Goal: Information Seeking & Learning: Find specific fact

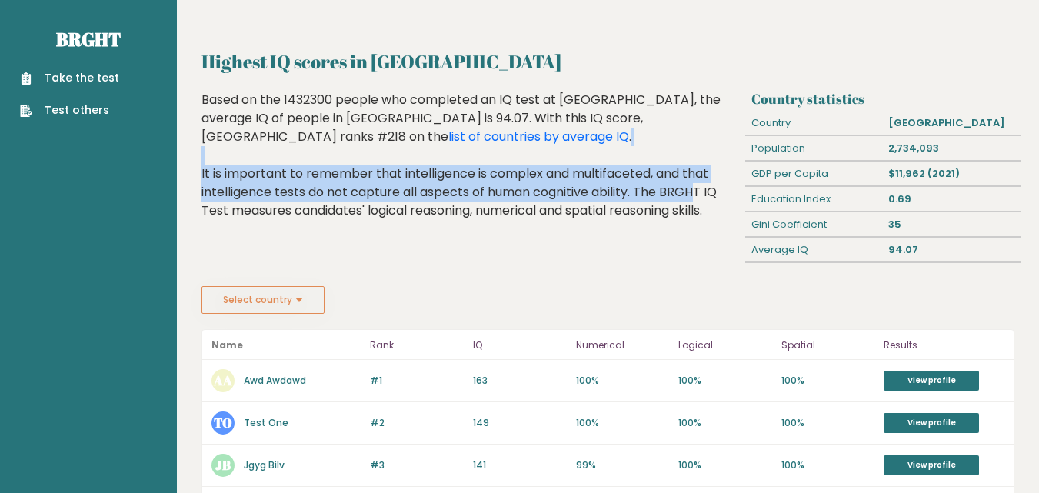
drag, startPoint x: 595, startPoint y: 198, endPoint x: 524, endPoint y: 160, distance: 80.5
click at [524, 160] on div "Based on the 1432300 people who completed an IQ test at BRGHT, the average IQ o…" at bounding box center [471, 167] width 538 height 152
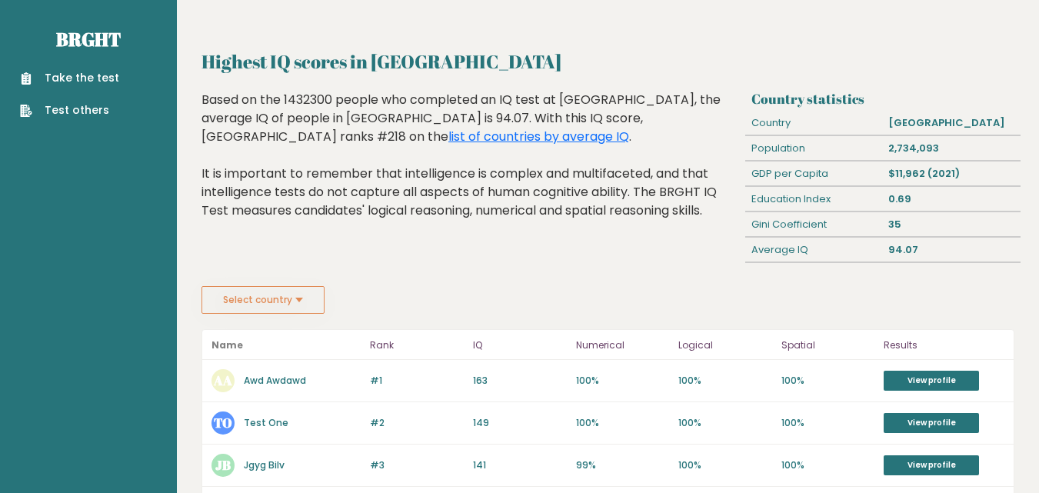
scroll to position [431, 0]
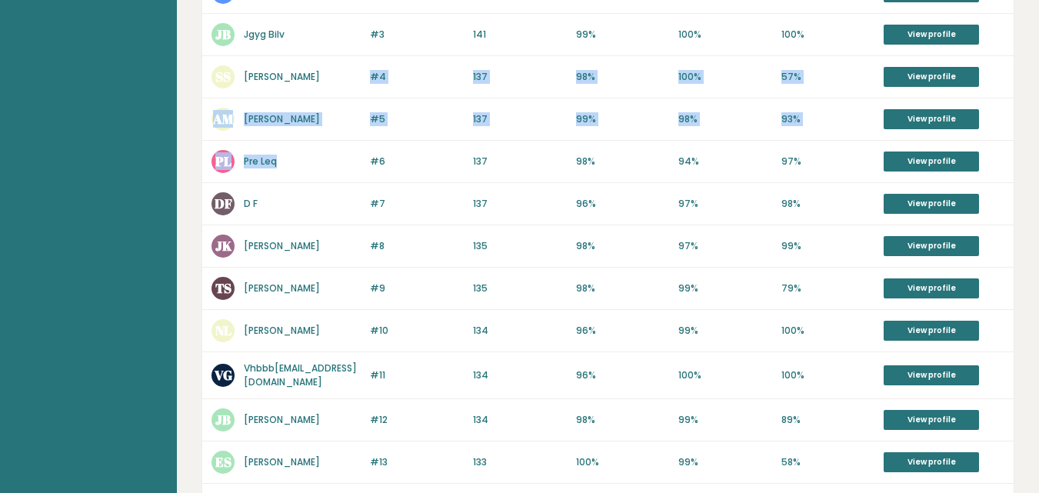
drag, startPoint x: 345, startPoint y: 78, endPoint x: 351, endPoint y: 166, distance: 87.9
click at [351, 166] on div "Name Rank IQ Numerical Logical Spatial Results #1 AA Awd Awdawd 163 #1 163 100%…" at bounding box center [608, 339] width 813 height 882
click at [351, 166] on div "PL Pre Leq" at bounding box center [286, 161] width 149 height 23
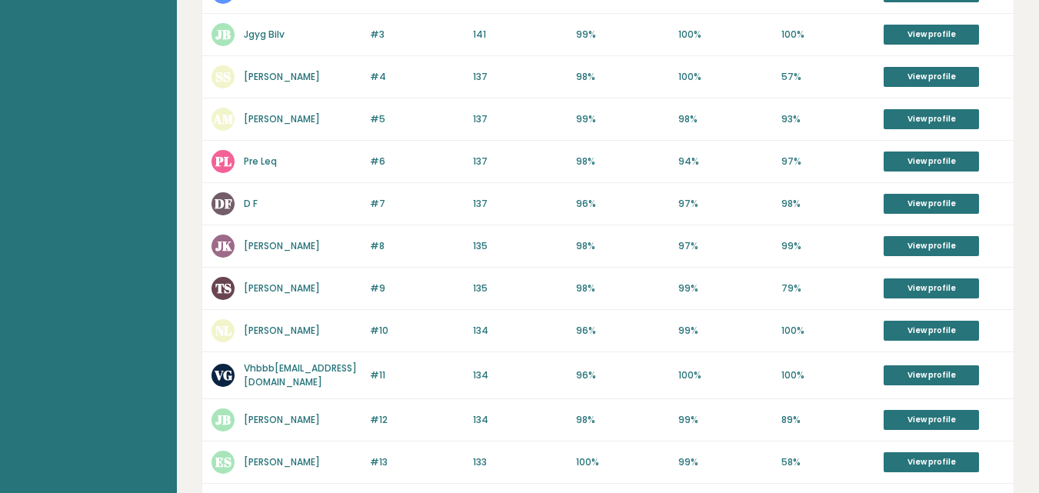
click at [324, 293] on div "TS Tyrese Smith" at bounding box center [286, 288] width 149 height 23
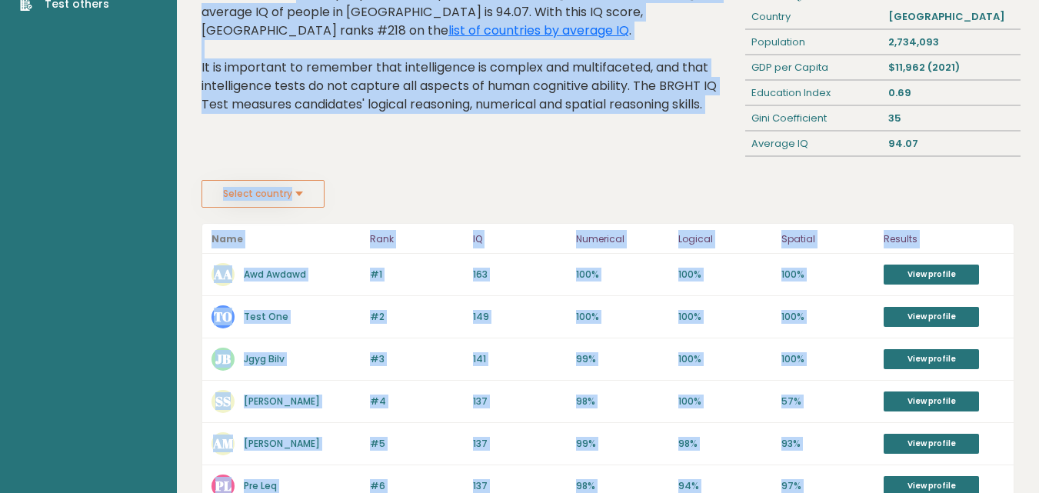
scroll to position [58, 0]
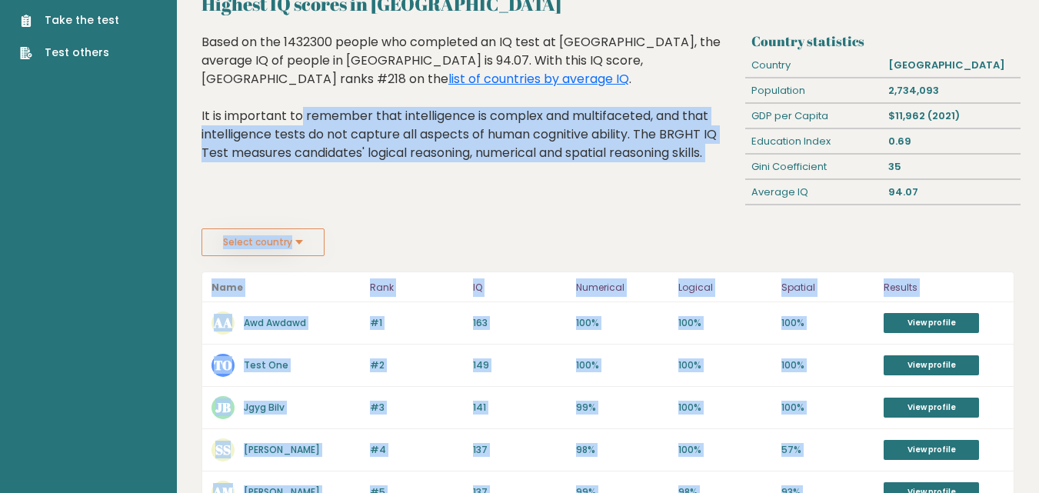
drag, startPoint x: 324, startPoint y: 293, endPoint x: 371, endPoint y: 201, distance: 103.5
click at [371, 201] on div "Highest IQ scores in Jamaica Based on the 1432300 people who completed an IQ te…" at bounding box center [471, 130] width 550 height 195
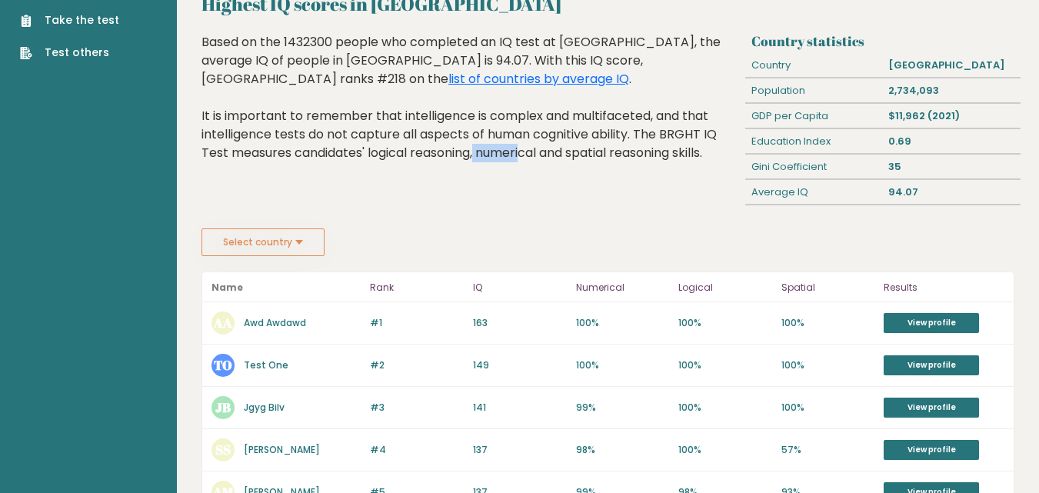
click at [371, 201] on div "Highest IQ scores in Jamaica Based on the 1432300 people who completed an IQ te…" at bounding box center [471, 130] width 550 height 195
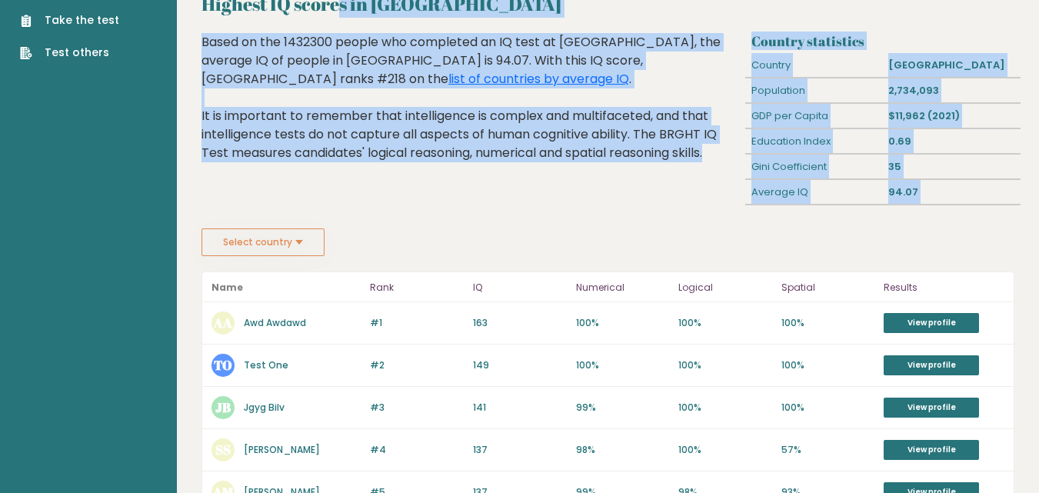
scroll to position [0, 0]
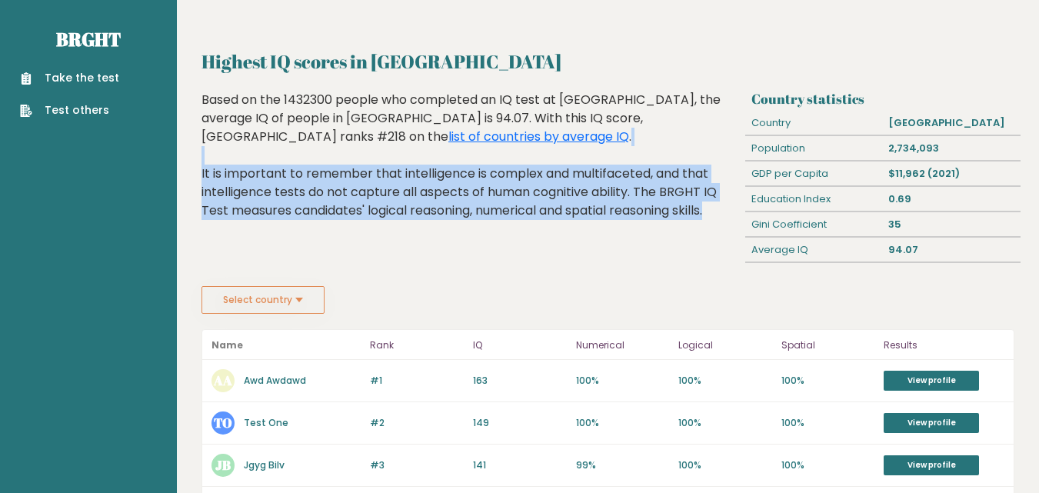
drag, startPoint x: 371, startPoint y: 201, endPoint x: 438, endPoint y: 164, distance: 76.4
click at [438, 164] on div "Highest IQ scores in Jamaica Based on the 1432300 people who completed an IQ te…" at bounding box center [471, 188] width 550 height 195
click at [438, 164] on div "Based on the 1432300 people who completed an IQ test at BRGHT, the average IQ o…" at bounding box center [471, 167] width 538 height 152
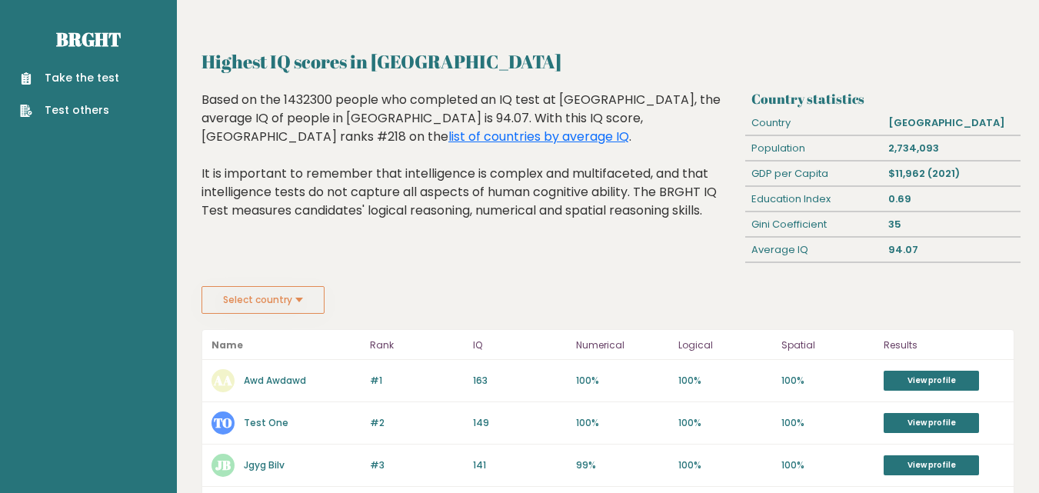
click at [452, 137] on div "Based on the 1432300 people who completed an IQ test at BRGHT, the average IQ o…" at bounding box center [471, 167] width 538 height 152
